Goal: Task Accomplishment & Management: Use online tool/utility

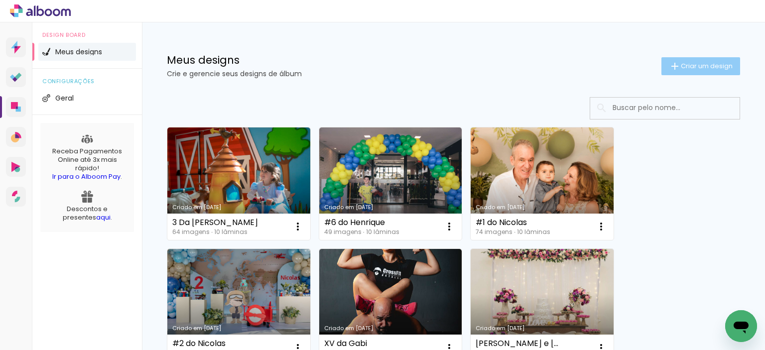
click at [669, 70] on iron-icon at bounding box center [675, 66] width 12 height 12
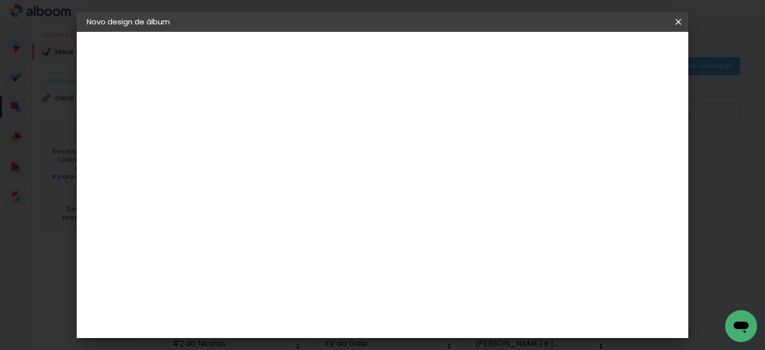
click at [250, 128] on input at bounding box center [250, 133] width 0 height 15
type input "XV da Marcela"
type paper-input "XV da Marcela"
click at [352, 50] on paper-button "Avançar" at bounding box center [327, 52] width 49 height 17
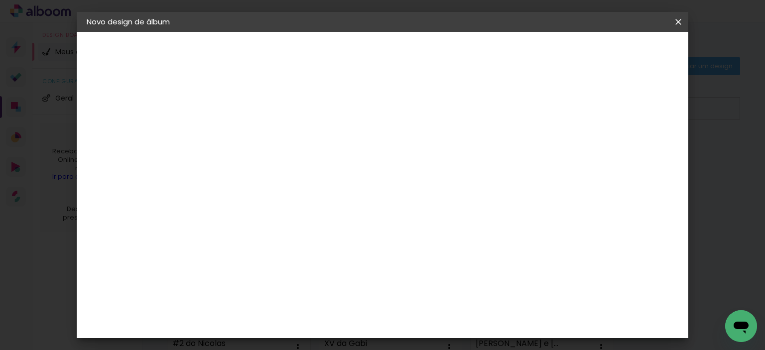
click at [436, 60] on paper-button "Avançar" at bounding box center [411, 52] width 49 height 17
click at [289, 166] on input "text" at bounding box center [269, 173] width 39 height 15
click at [409, 171] on paper-item "Premium" at bounding box center [447, 165] width 199 height 20
type input "Premium"
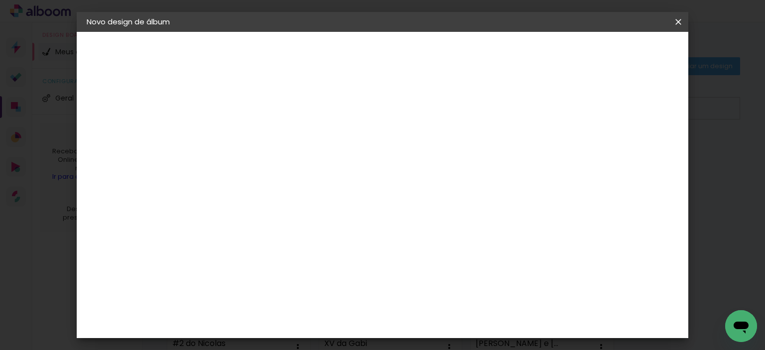
click at [317, 310] on span "30 × 30" at bounding box center [294, 322] width 46 height 26
click at [0, 0] on slot "Avançar" at bounding box center [0, 0] width 0 height 0
click at [505, 57] on paper-button "Iniciar design" at bounding box center [472, 52] width 65 height 17
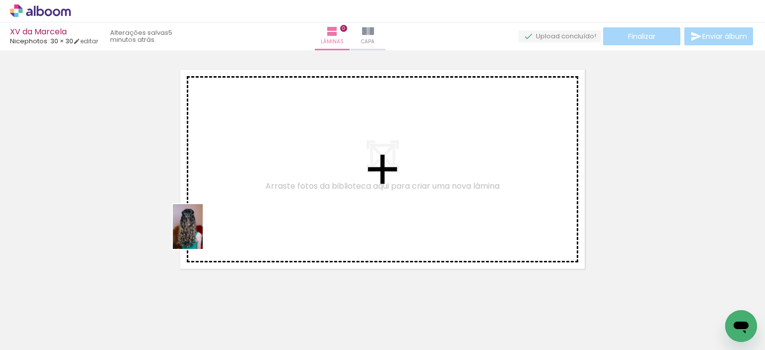
drag, startPoint x: 110, startPoint y: 319, endPoint x: 203, endPoint y: 234, distance: 125.9
click at [203, 234] on quentale-workspace at bounding box center [382, 175] width 765 height 350
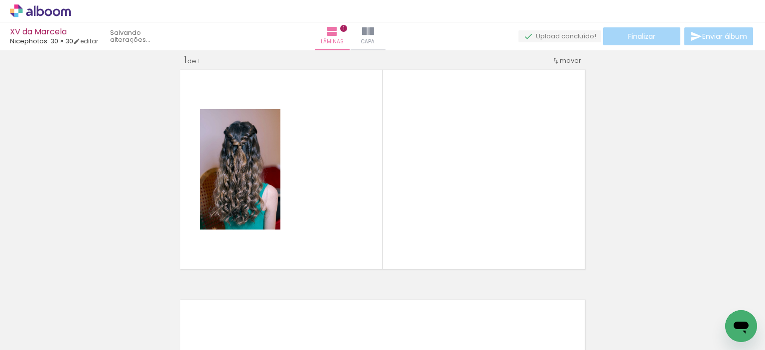
scroll to position [12, 0]
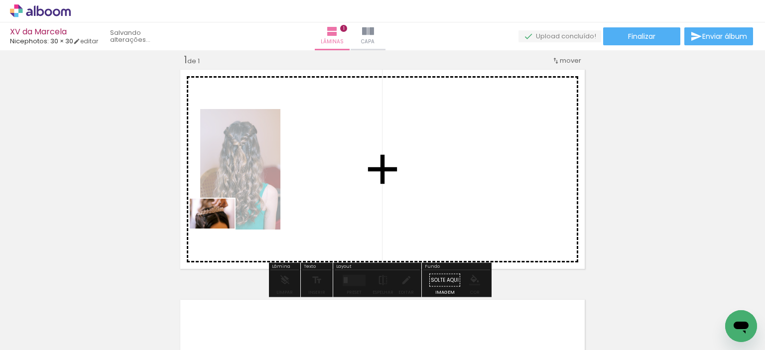
drag, startPoint x: 145, startPoint y: 321, endPoint x: 173, endPoint y: 265, distance: 62.6
click at [220, 229] on quentale-workspace at bounding box center [382, 175] width 765 height 350
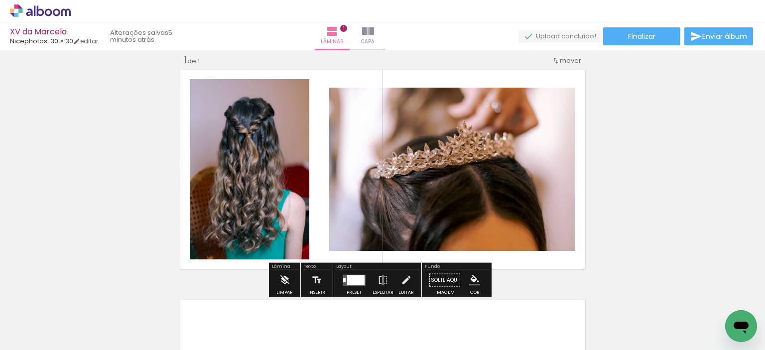
click at [34, 318] on input "Todas as fotos" at bounding box center [28, 320] width 38 height 8
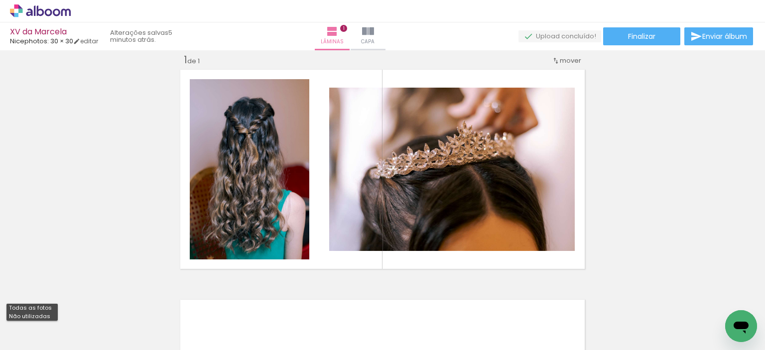
click at [0, 0] on slot "Não utilizadas" at bounding box center [0, 0] width 0 height 0
type input "Não utilizadas"
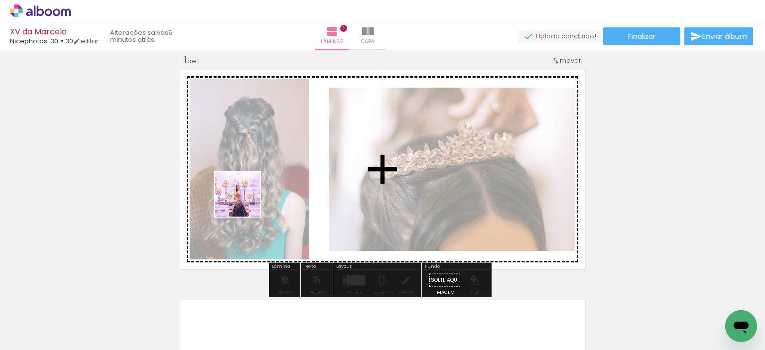
drag, startPoint x: 159, startPoint y: 332, endPoint x: 251, endPoint y: 193, distance: 167.0
click at [251, 193] on quentale-workspace at bounding box center [382, 175] width 765 height 350
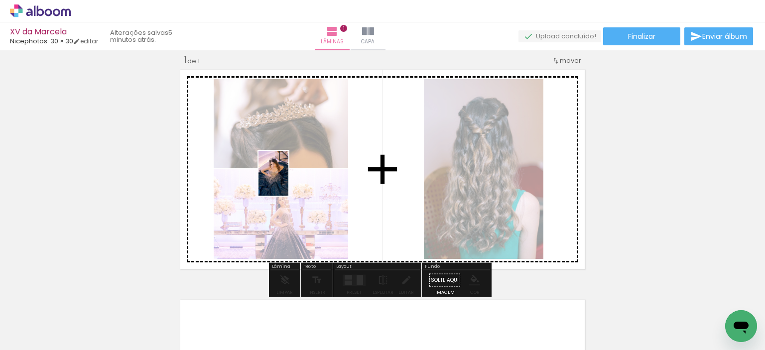
drag, startPoint x: 164, startPoint y: 314, endPoint x: 289, endPoint y: 181, distance: 182.3
click at [289, 181] on quentale-workspace at bounding box center [382, 175] width 765 height 350
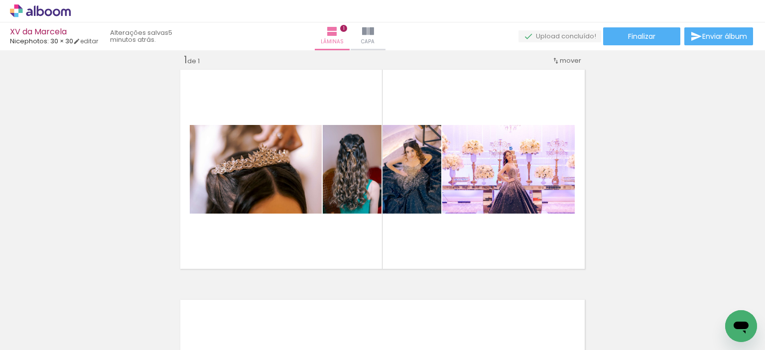
scroll to position [0, 0]
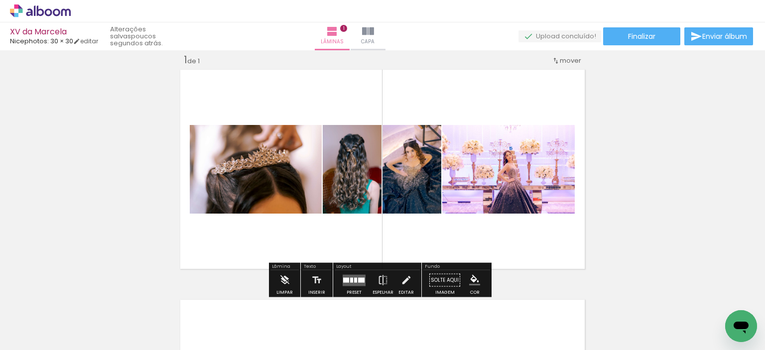
click at [349, 286] on div at bounding box center [354, 281] width 27 height 20
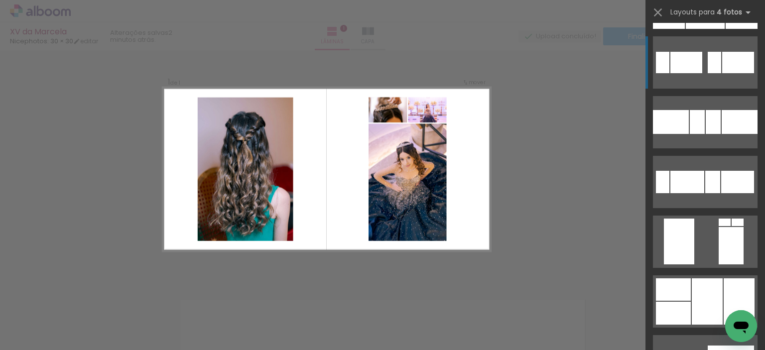
scroll to position [1744, 0]
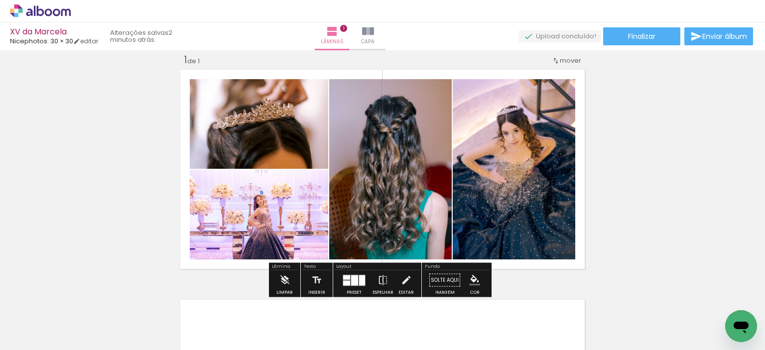
click at [353, 283] on div at bounding box center [354, 280] width 7 height 10
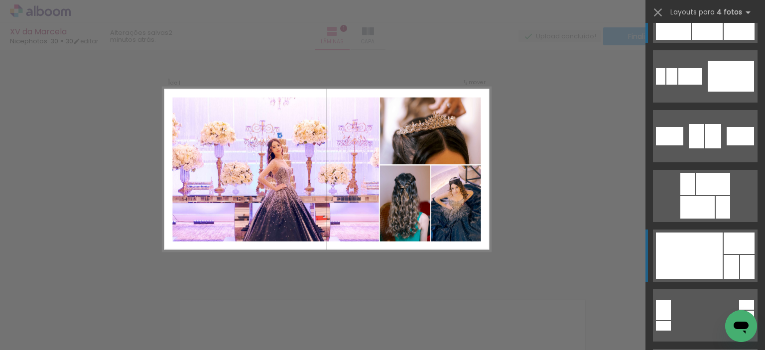
scroll to position [2063, 0]
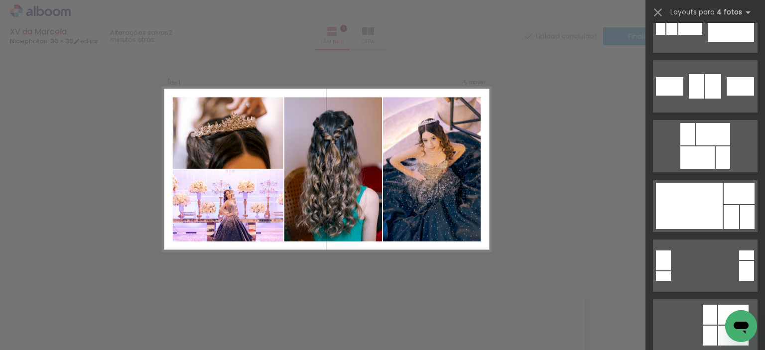
click at [547, 195] on div "Confirmar Cancelar" at bounding box center [382, 280] width 765 height 484
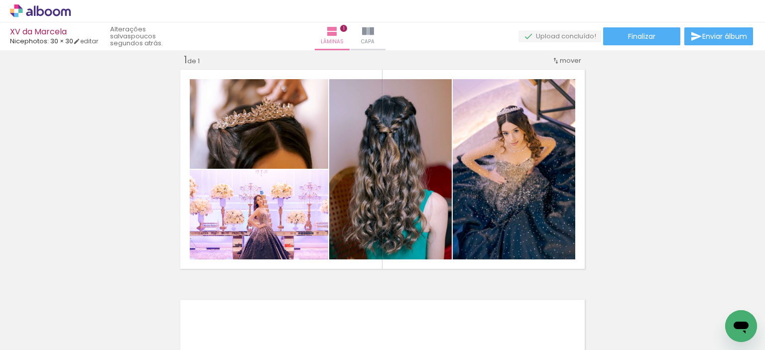
scroll to position [0, 0]
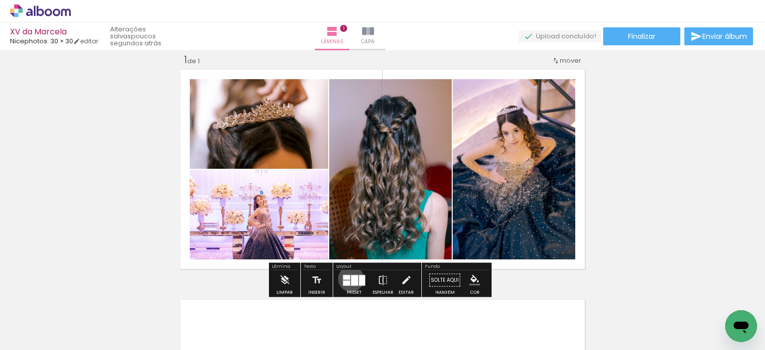
click at [351, 279] on div at bounding box center [354, 280] width 7 height 10
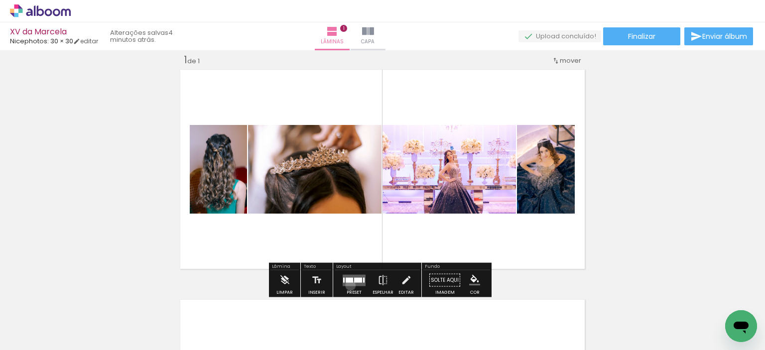
click at [348, 285] on quentale-layouter at bounding box center [354, 280] width 23 height 11
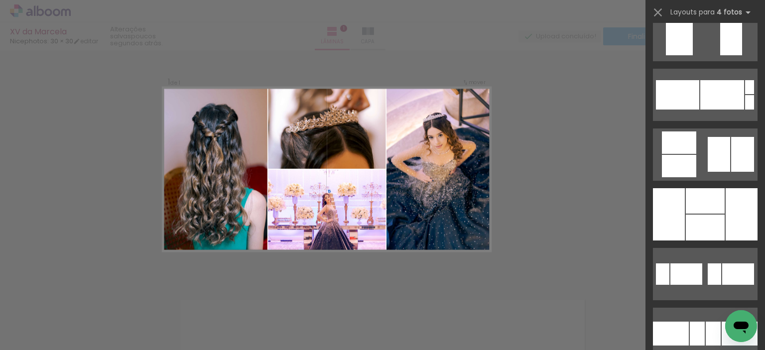
scroll to position [1535, 0]
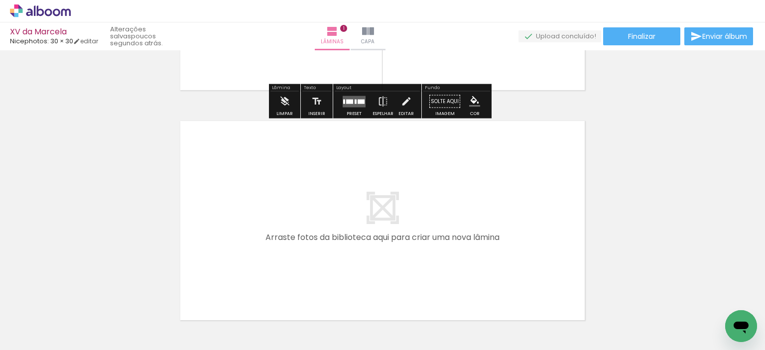
scroll to position [212, 0]
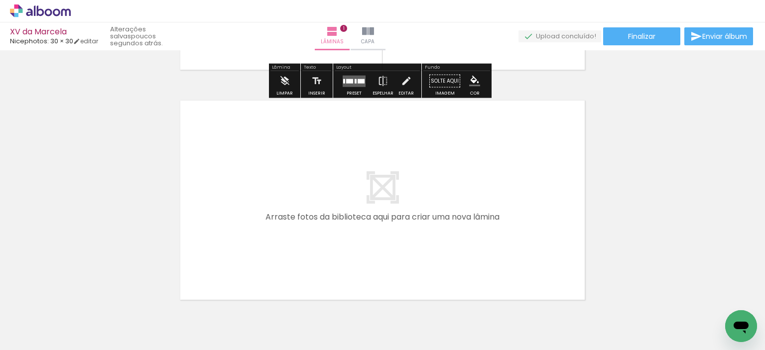
click at [350, 83] on div at bounding box center [349, 81] width 7 height 4
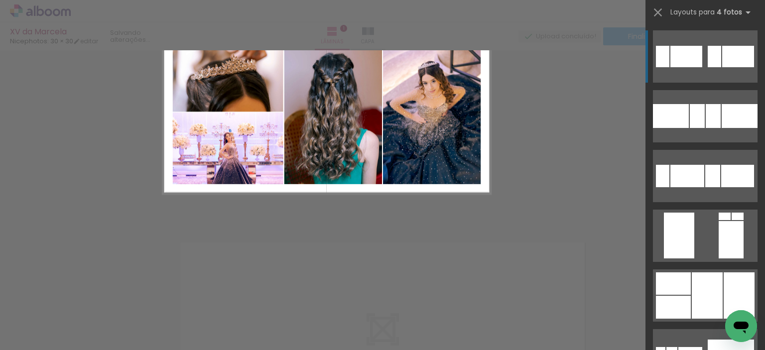
scroll to position [12, 0]
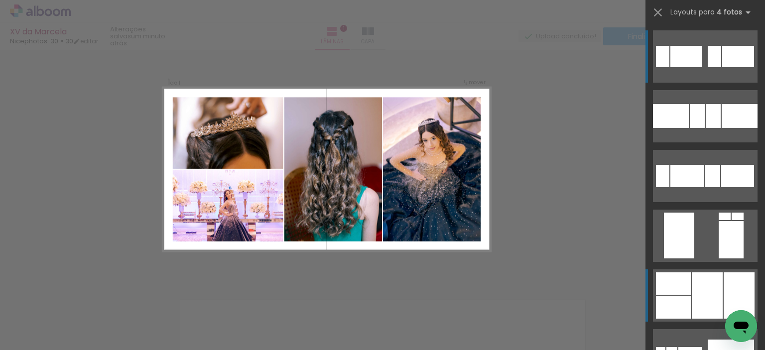
click at [703, 23] on div at bounding box center [705, 10] width 39 height 26
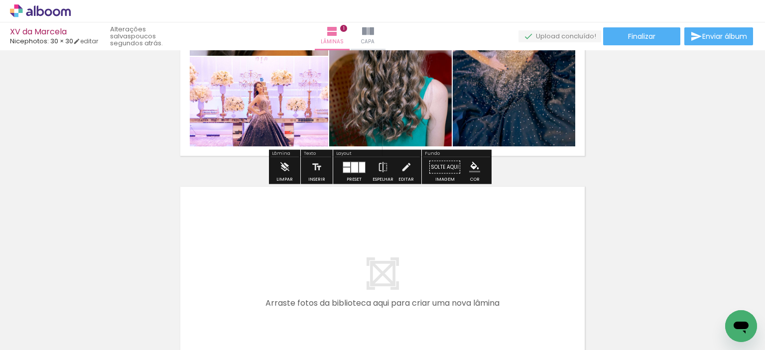
scroll to position [162, 0]
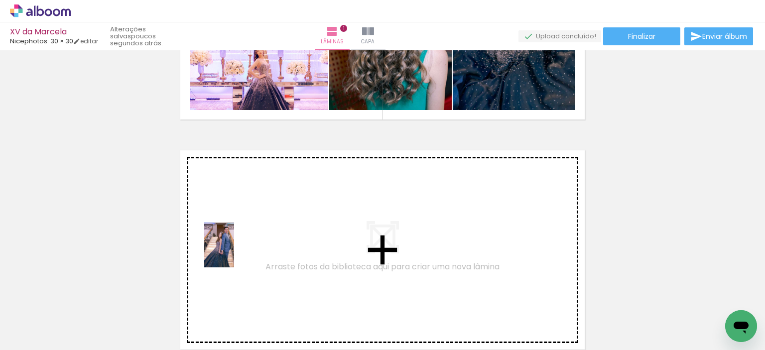
drag, startPoint x: 104, startPoint y: 317, endPoint x: 234, endPoint y: 253, distance: 145.5
click at [234, 253] on quentale-workspace at bounding box center [382, 175] width 765 height 350
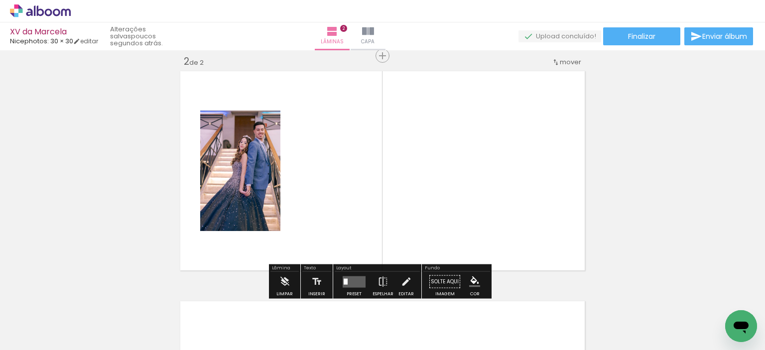
scroll to position [243, 0]
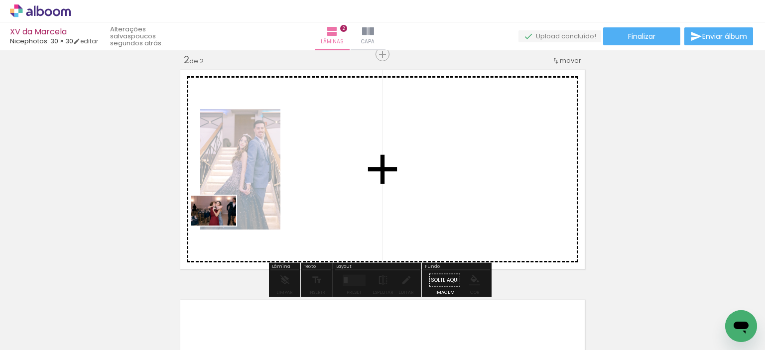
drag, startPoint x: 102, startPoint y: 325, endPoint x: 221, endPoint y: 226, distance: 155.7
click at [221, 226] on quentale-workspace at bounding box center [382, 175] width 765 height 350
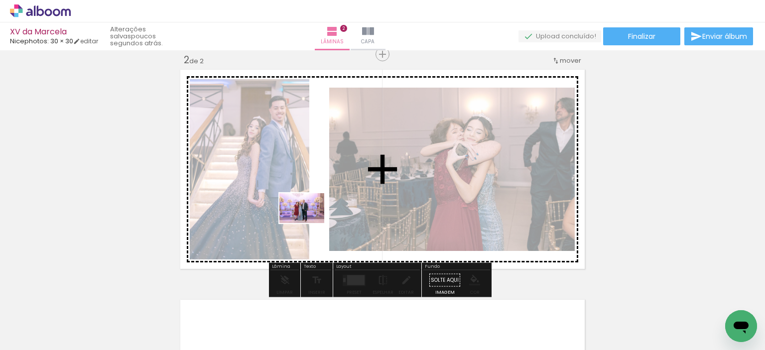
drag, startPoint x: 112, startPoint y: 325, endPoint x: 309, endPoint y: 223, distance: 222.7
click at [309, 223] on quentale-workspace at bounding box center [382, 175] width 765 height 350
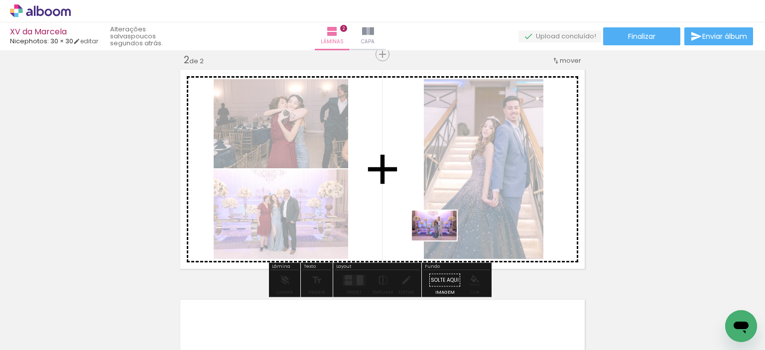
drag, startPoint x: 112, startPoint y: 326, endPoint x: 442, endPoint y: 241, distance: 341.3
click at [442, 241] on quentale-workspace at bounding box center [382, 175] width 765 height 350
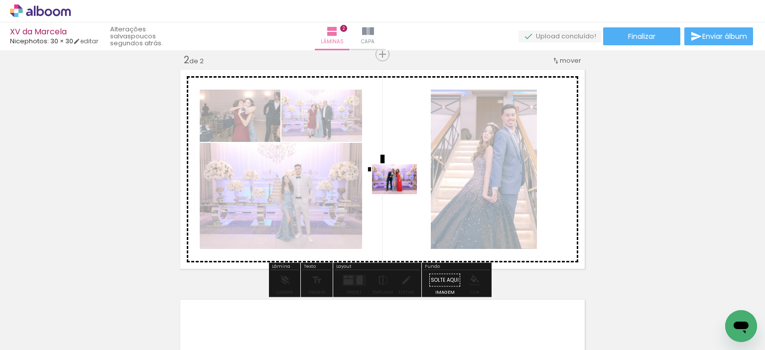
drag, startPoint x: 110, startPoint y: 332, endPoint x: 402, endPoint y: 194, distance: 323.0
click at [402, 194] on quentale-workspace at bounding box center [382, 175] width 765 height 350
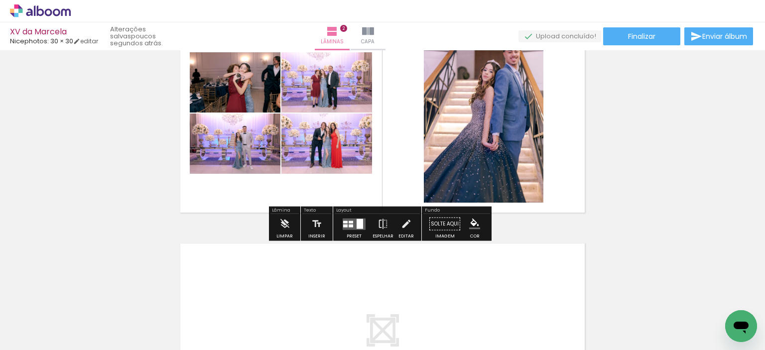
scroll to position [249, 0]
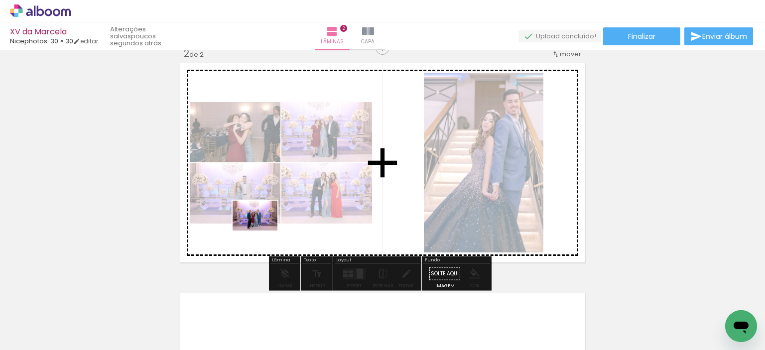
drag, startPoint x: 98, startPoint y: 324, endPoint x: 263, endPoint y: 231, distance: 189.0
click at [263, 231] on quentale-workspace at bounding box center [382, 175] width 765 height 350
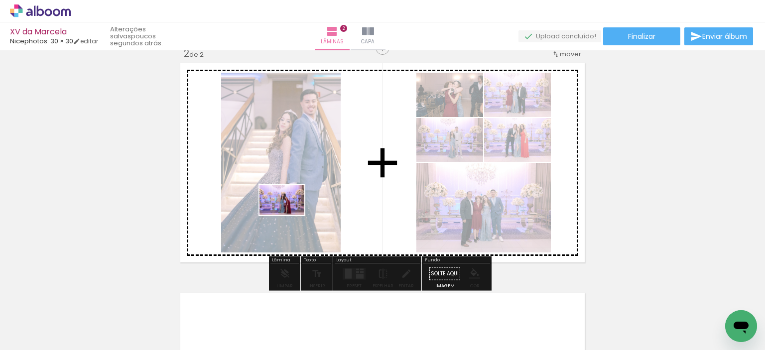
drag, startPoint x: 101, startPoint y: 328, endPoint x: 302, endPoint y: 209, distance: 233.7
click at [302, 209] on quentale-workspace at bounding box center [382, 175] width 765 height 350
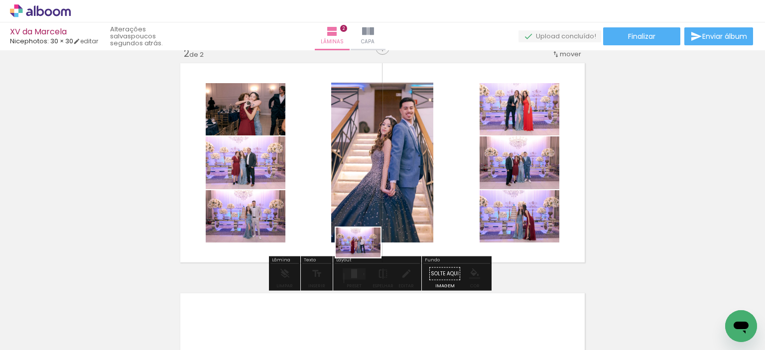
drag, startPoint x: 113, startPoint y: 329, endPoint x: 423, endPoint y: 232, distance: 325.3
click at [423, 232] on quentale-workspace at bounding box center [382, 175] width 765 height 350
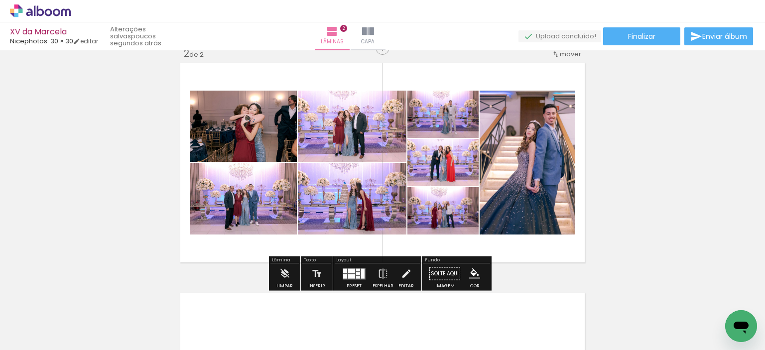
click at [352, 272] on div at bounding box center [351, 271] width 7 height 4
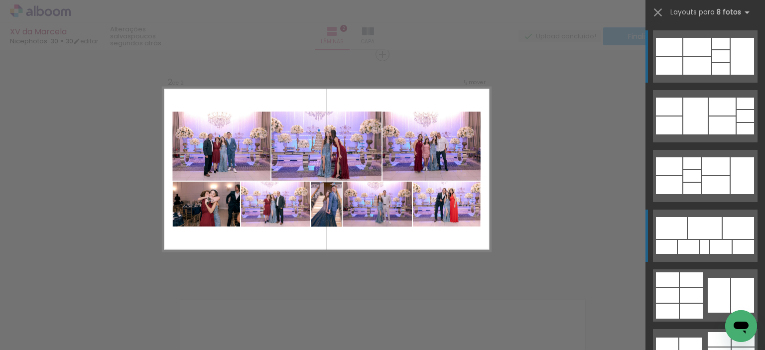
scroll to position [50, 0]
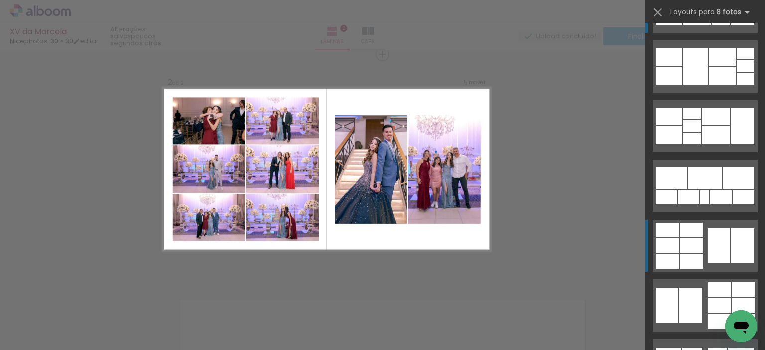
click at [709, 85] on div at bounding box center [722, 76] width 27 height 18
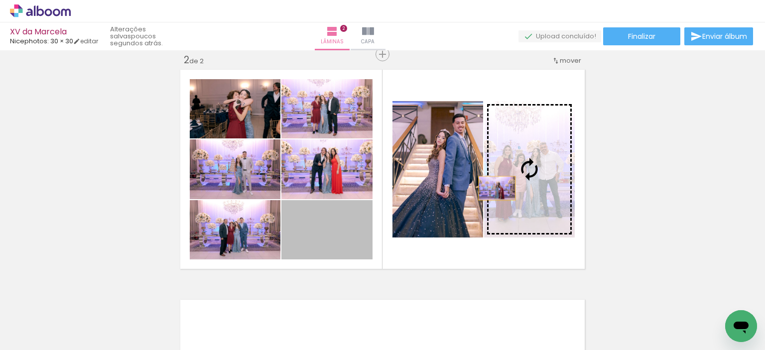
drag, startPoint x: 331, startPoint y: 246, endPoint x: 496, endPoint y: 187, distance: 175.6
click at [0, 0] on slot at bounding box center [0, 0] width 0 height 0
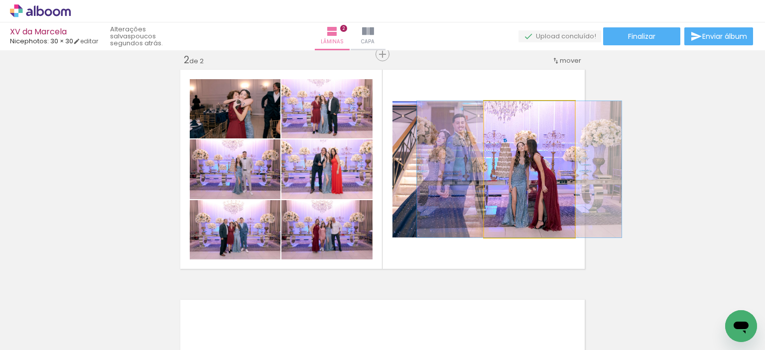
drag, startPoint x: 539, startPoint y: 182, endPoint x: 529, endPoint y: 183, distance: 10.0
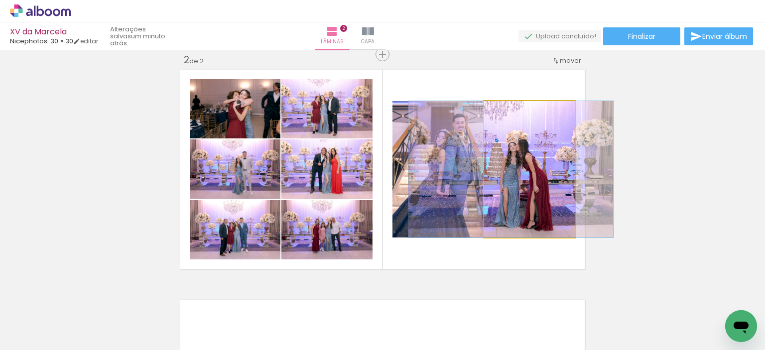
drag, startPoint x: 535, startPoint y: 184, endPoint x: 527, endPoint y: 184, distance: 8.5
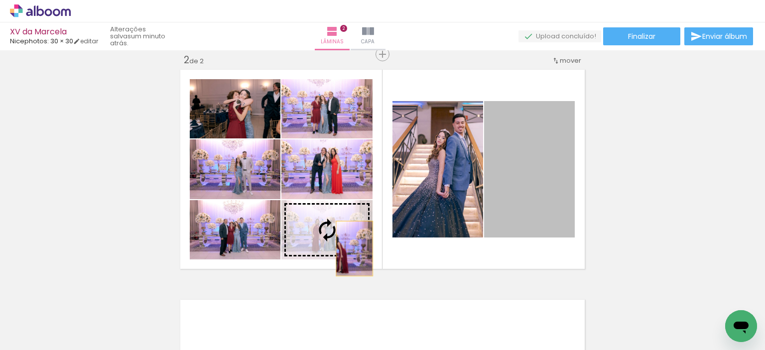
drag, startPoint x: 533, startPoint y: 187, endPoint x: 351, endPoint y: 249, distance: 192.1
click at [0, 0] on slot at bounding box center [0, 0] width 0 height 0
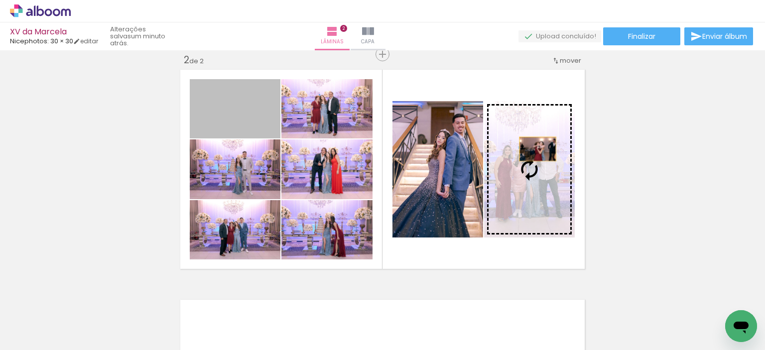
drag, startPoint x: 249, startPoint y: 117, endPoint x: 533, endPoint y: 150, distance: 285.4
click at [0, 0] on slot at bounding box center [0, 0] width 0 height 0
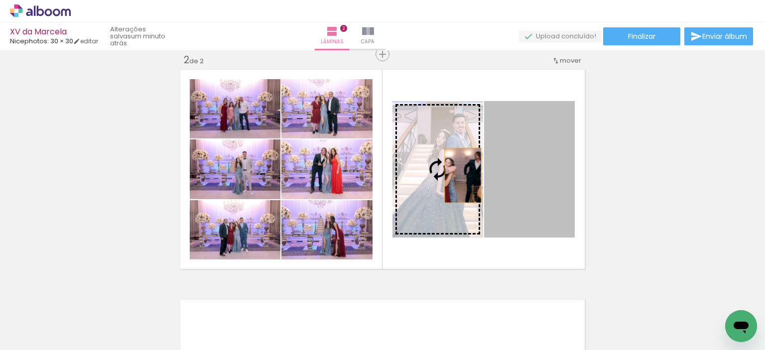
drag, startPoint x: 541, startPoint y: 179, endPoint x: 459, endPoint y: 175, distance: 81.8
click at [0, 0] on slot at bounding box center [0, 0] width 0 height 0
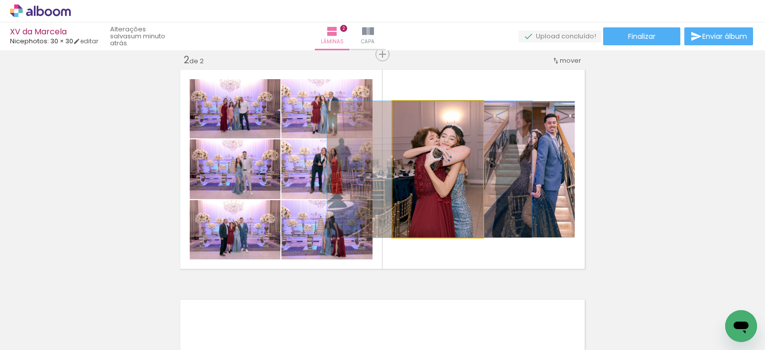
drag, startPoint x: 441, startPoint y: 186, endPoint x: 435, endPoint y: 185, distance: 6.0
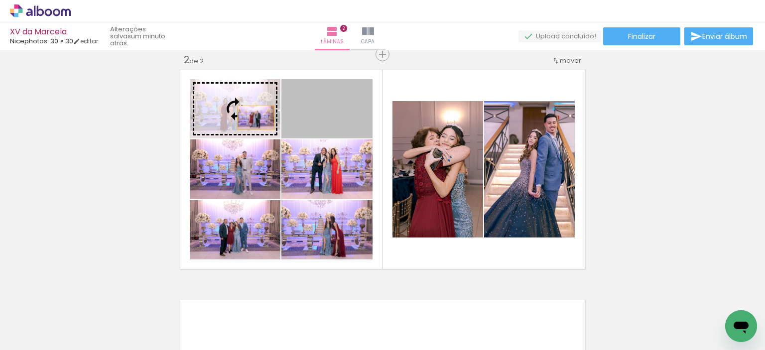
drag, startPoint x: 327, startPoint y: 121, endPoint x: 252, endPoint y: 118, distance: 74.8
click at [0, 0] on slot at bounding box center [0, 0] width 0 height 0
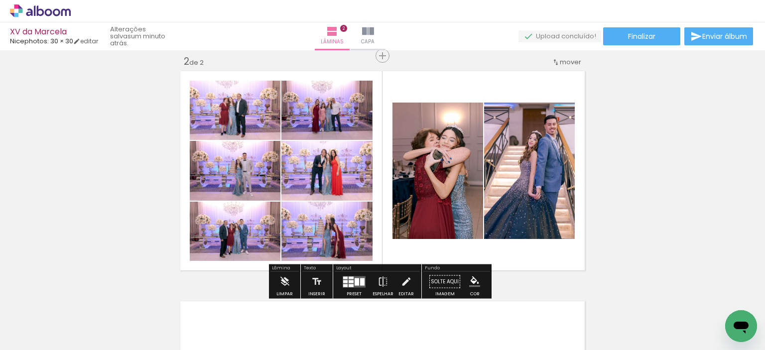
scroll to position [243, 0]
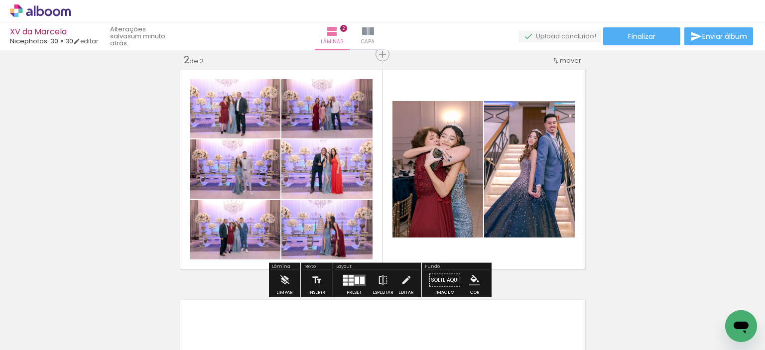
click at [381, 285] on iron-icon at bounding box center [383, 281] width 11 height 20
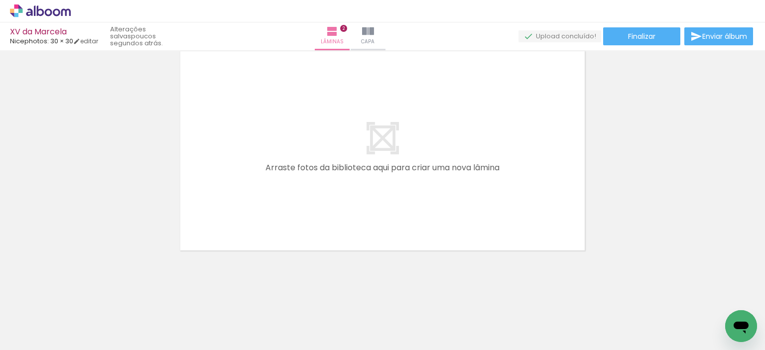
scroll to position [0, 0]
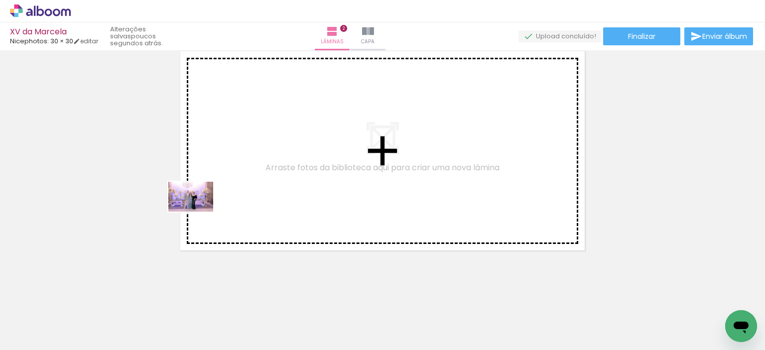
drag, startPoint x: 103, startPoint y: 326, endPoint x: 198, endPoint y: 212, distance: 149.0
click at [198, 212] on quentale-workspace at bounding box center [382, 175] width 765 height 350
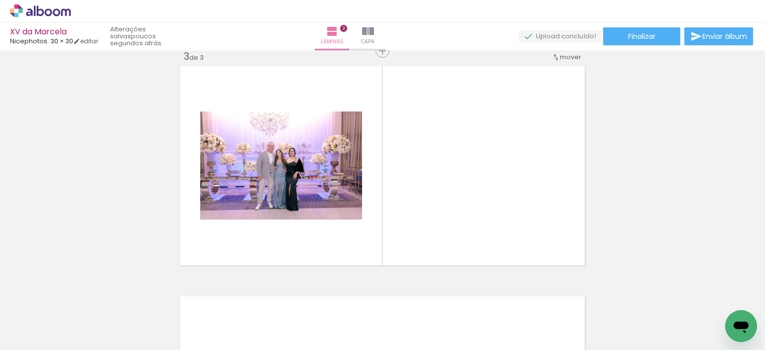
scroll to position [473, 0]
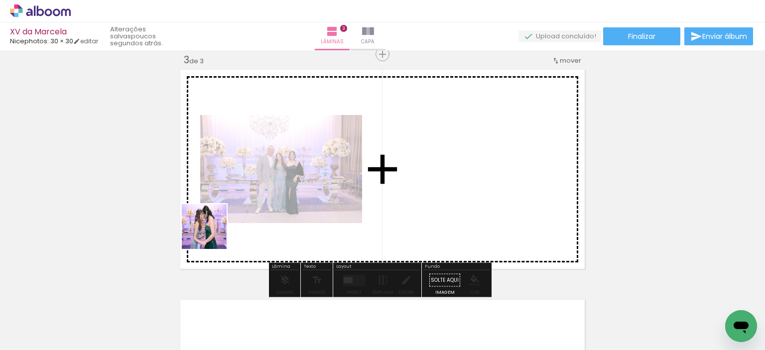
drag, startPoint x: 104, startPoint y: 317, endPoint x: 214, endPoint y: 232, distance: 139.2
click at [214, 232] on quentale-workspace at bounding box center [382, 175] width 765 height 350
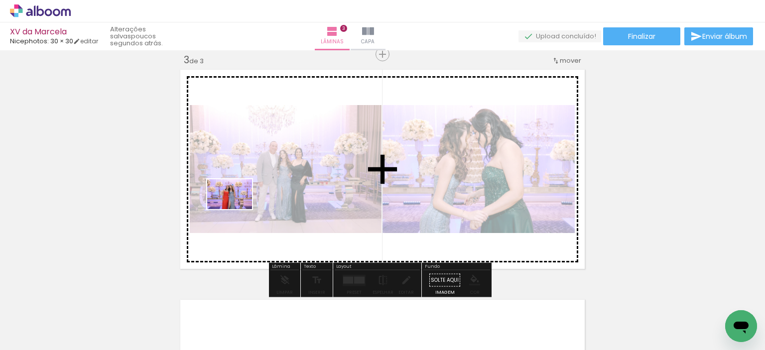
drag, startPoint x: 111, startPoint y: 324, endPoint x: 237, endPoint y: 209, distance: 170.4
click at [237, 209] on quentale-workspace at bounding box center [382, 175] width 765 height 350
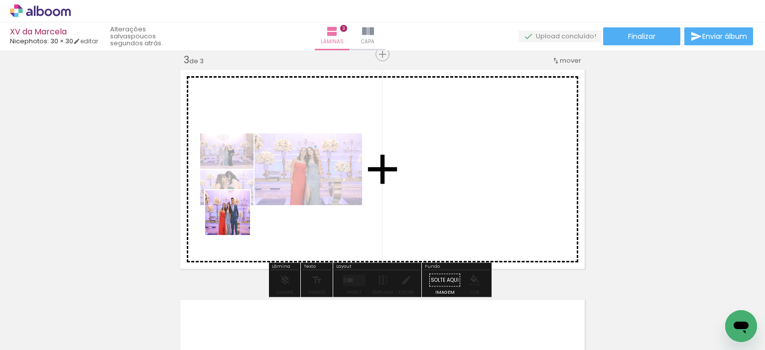
drag, startPoint x: 113, startPoint y: 325, endPoint x: 280, endPoint y: 191, distance: 214.5
click at [280, 191] on quentale-workspace at bounding box center [382, 175] width 765 height 350
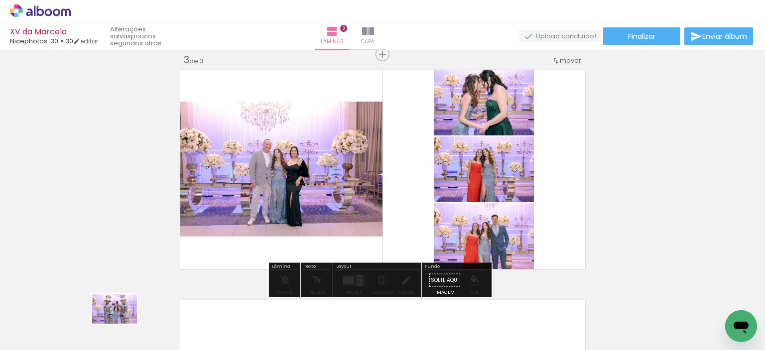
drag, startPoint x: 117, startPoint y: 320, endPoint x: 122, endPoint y: 324, distance: 6.5
click at [122, 324] on div at bounding box center [99, 316] width 49 height 33
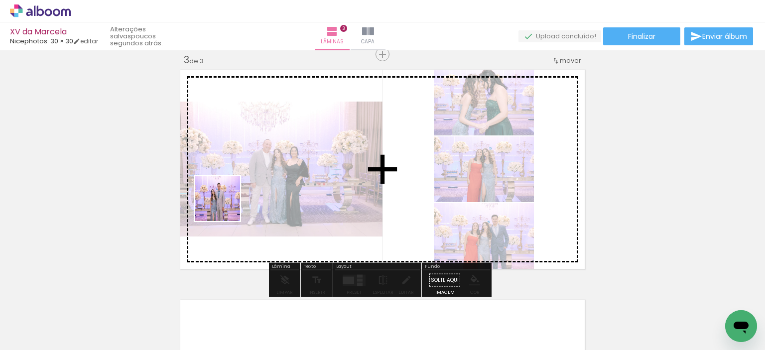
drag, startPoint x: 154, startPoint y: 326, endPoint x: 225, endPoint y: 206, distance: 139.0
click at [225, 206] on quentale-workspace at bounding box center [382, 175] width 765 height 350
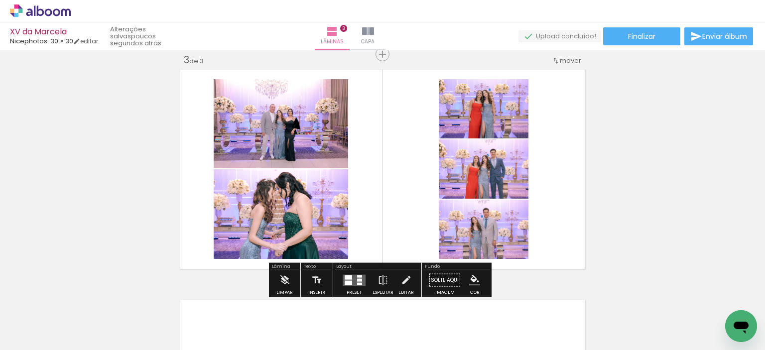
scroll to position [50, 0]
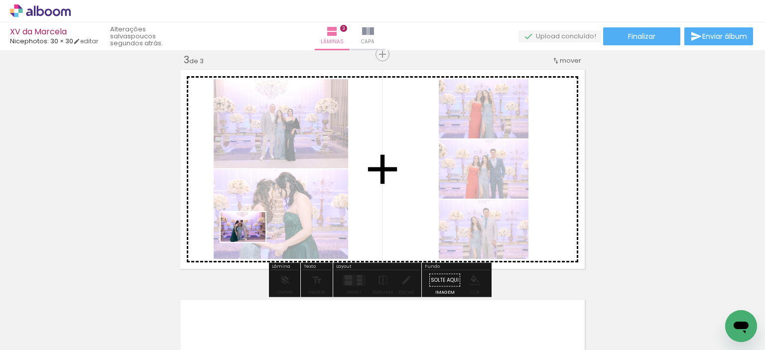
drag, startPoint x: 161, startPoint y: 323, endPoint x: 251, endPoint y: 242, distance: 121.0
click at [251, 242] on quentale-workspace at bounding box center [382, 175] width 765 height 350
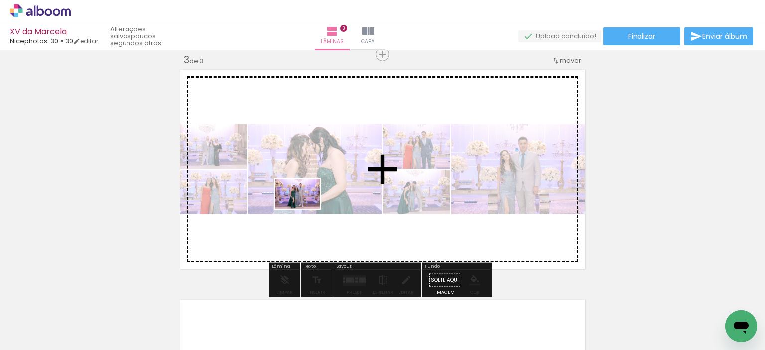
drag, startPoint x: 171, startPoint y: 328, endPoint x: 305, endPoint y: 209, distance: 179.3
click at [305, 209] on quentale-workspace at bounding box center [382, 175] width 765 height 350
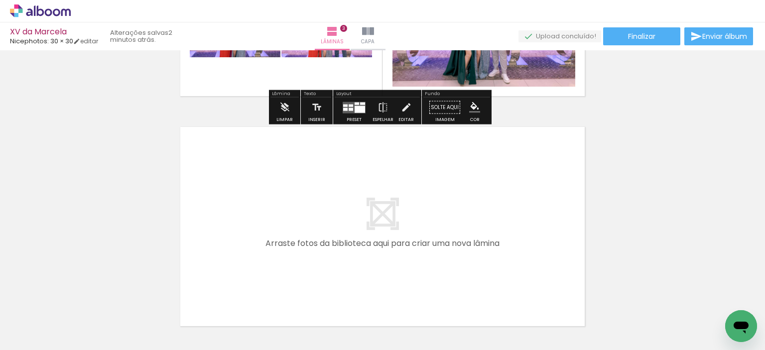
scroll to position [648, 0]
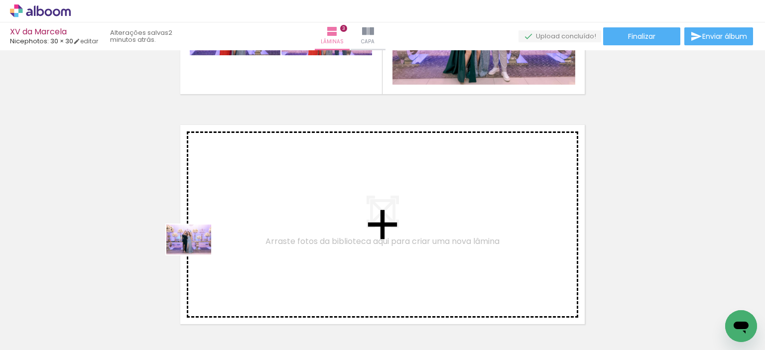
drag, startPoint x: 171, startPoint y: 328, endPoint x: 196, endPoint y: 255, distance: 77.4
click at [196, 255] on quentale-workspace at bounding box center [382, 175] width 765 height 350
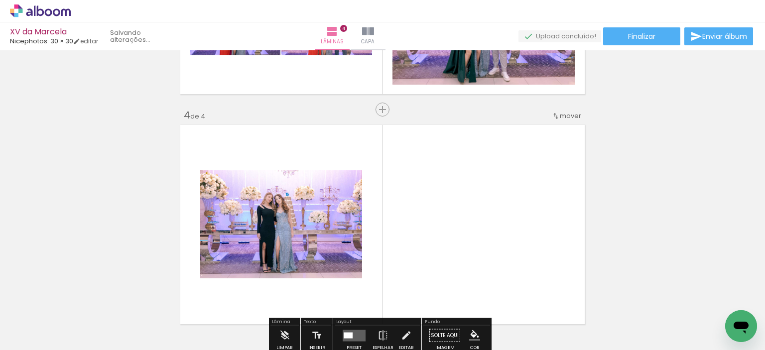
scroll to position [703, 0]
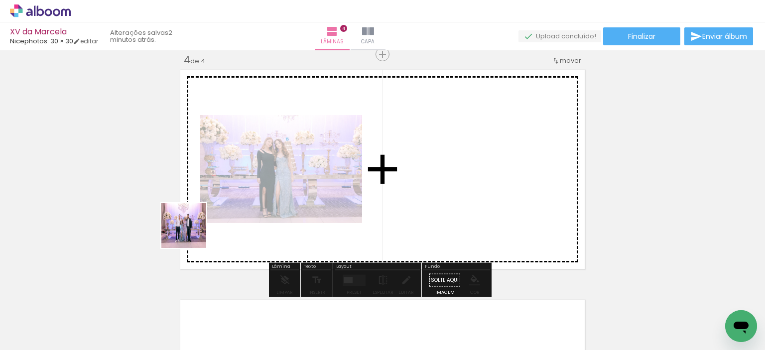
drag, startPoint x: 170, startPoint y: 319, endPoint x: 191, endPoint y: 233, distance: 88.2
click at [191, 233] on quentale-workspace at bounding box center [382, 175] width 765 height 350
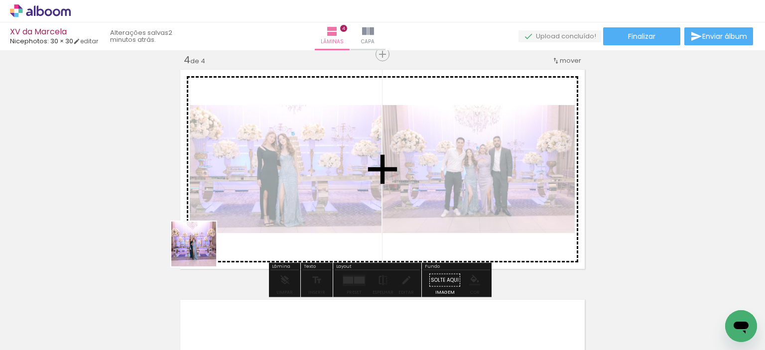
drag, startPoint x: 167, startPoint y: 317, endPoint x: 217, endPoint y: 245, distance: 87.8
click at [218, 216] on quentale-workspace at bounding box center [382, 175] width 765 height 350
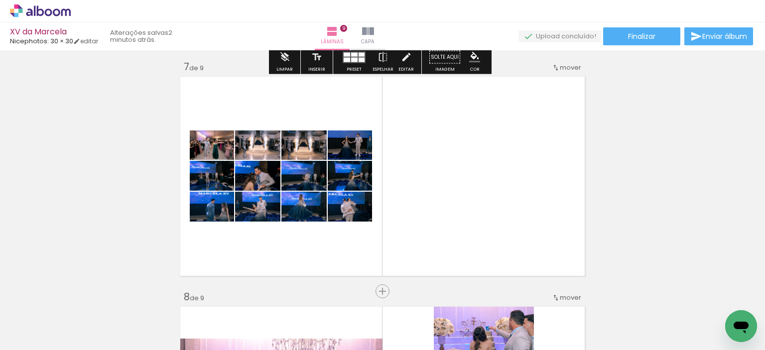
scroll to position [1395, 0]
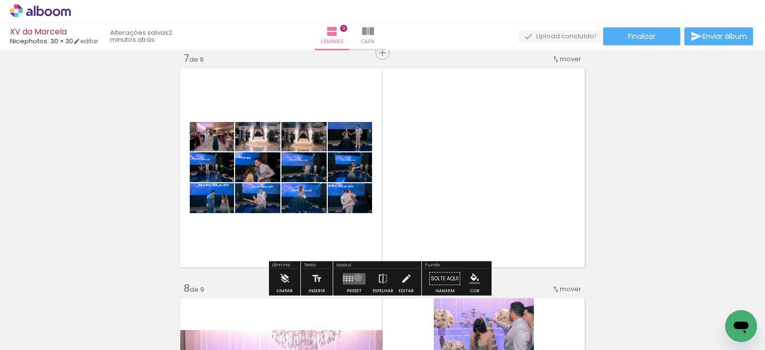
click at [356, 278] on quentale-layouter at bounding box center [354, 278] width 23 height 11
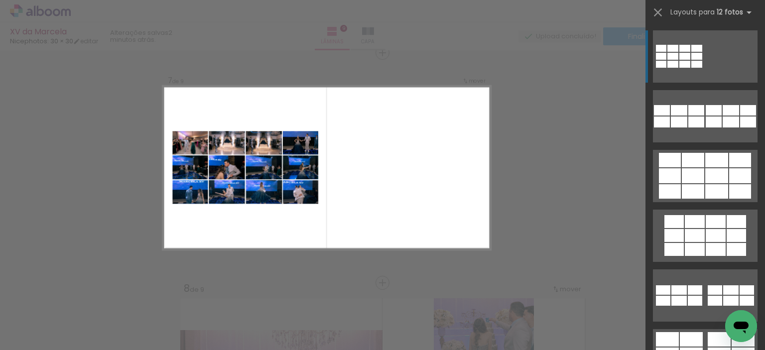
scroll to position [1394, 0]
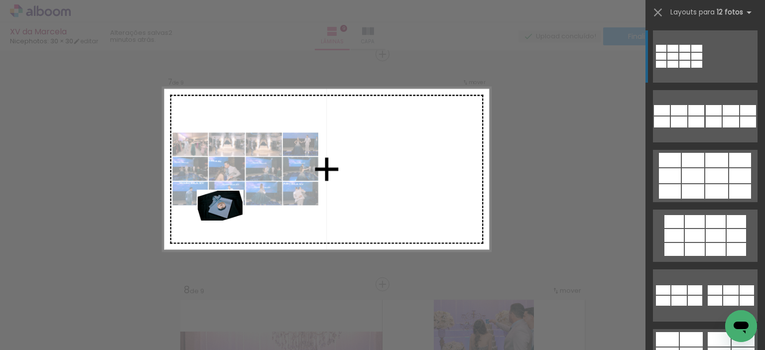
drag, startPoint x: 112, startPoint y: 327, endPoint x: 229, endPoint y: 220, distance: 159.1
click at [229, 220] on quentale-workspace at bounding box center [382, 175] width 765 height 350
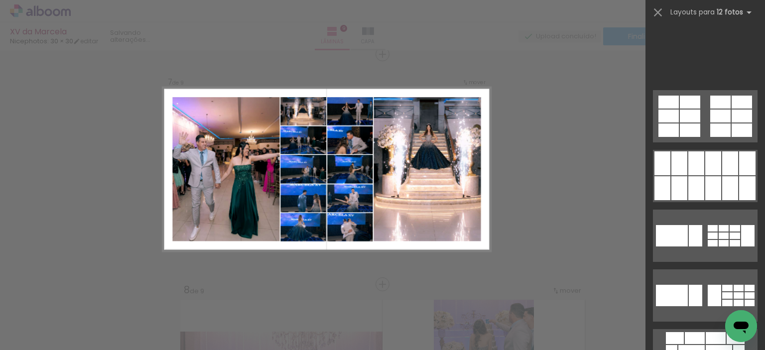
scroll to position [1107, 0]
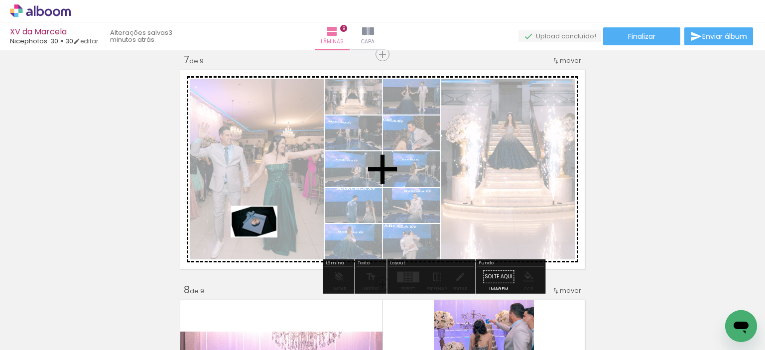
drag, startPoint x: 90, startPoint y: 323, endPoint x: 263, endPoint y: 235, distance: 194.6
click at [263, 235] on quentale-workspace at bounding box center [382, 175] width 765 height 350
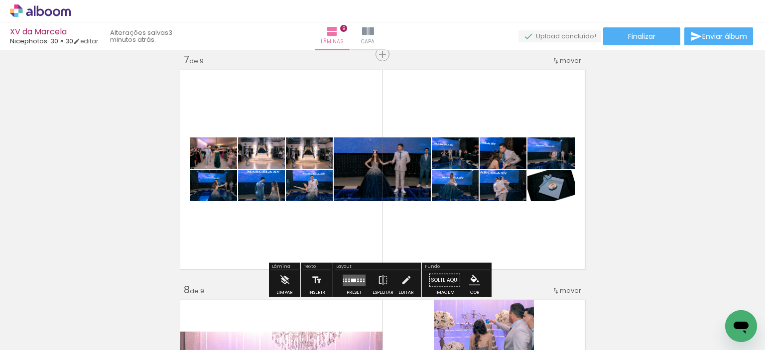
click at [351, 281] on div at bounding box center [353, 280] width 5 height 3
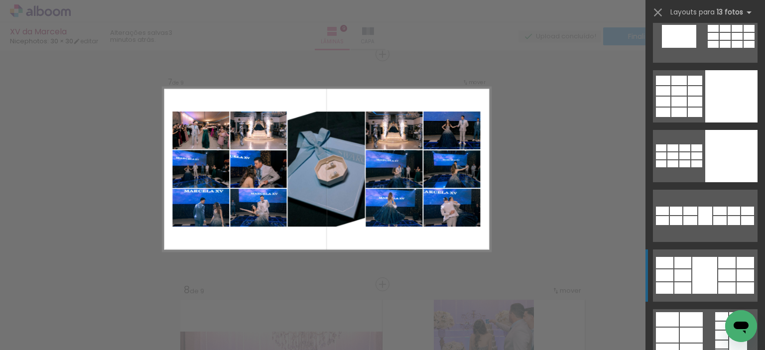
scroll to position [299, 0]
